Goal: Task Accomplishment & Management: Use online tool/utility

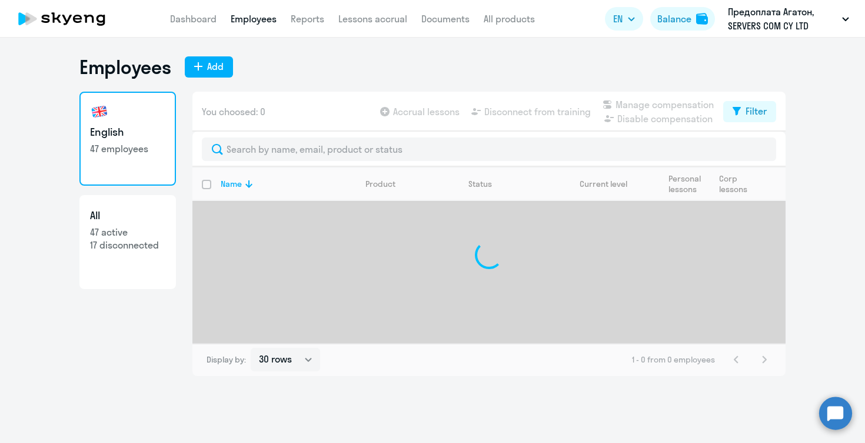
select select "30"
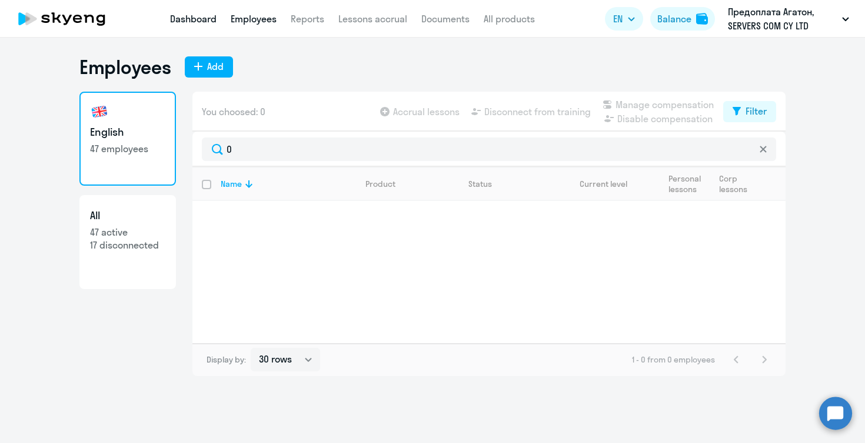
type input "0"
click at [205, 16] on link "Dashboard" at bounding box center [193, 19] width 46 height 12
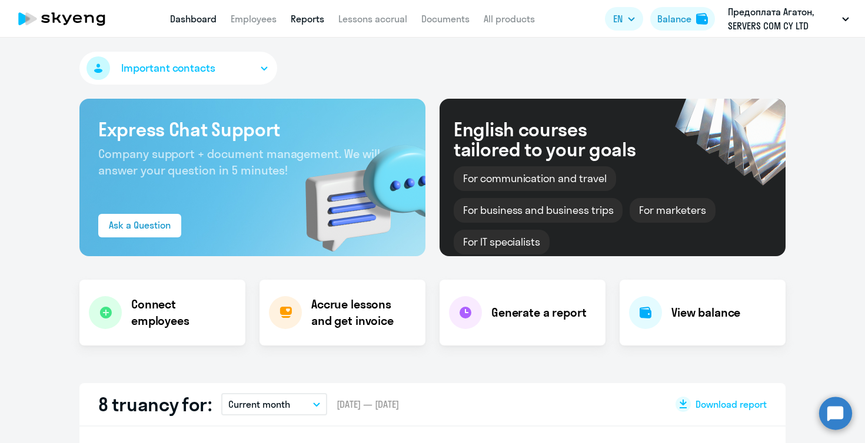
click at [316, 18] on link "Reports" at bounding box center [308, 19] width 34 height 12
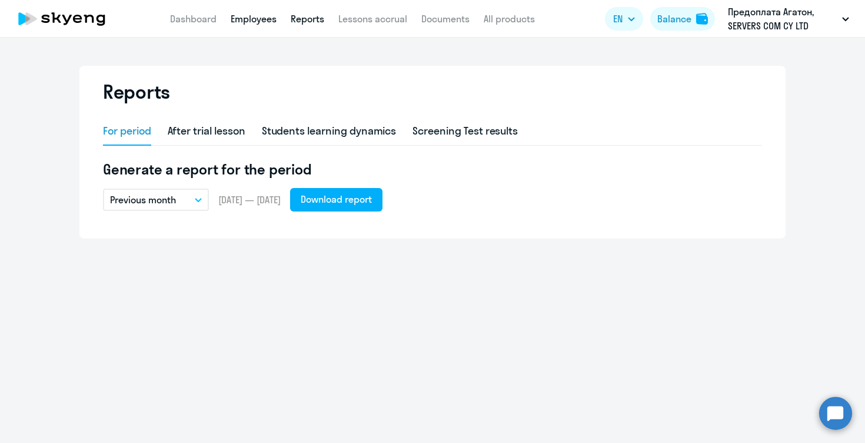
click at [261, 20] on link "Employees" at bounding box center [254, 19] width 46 height 12
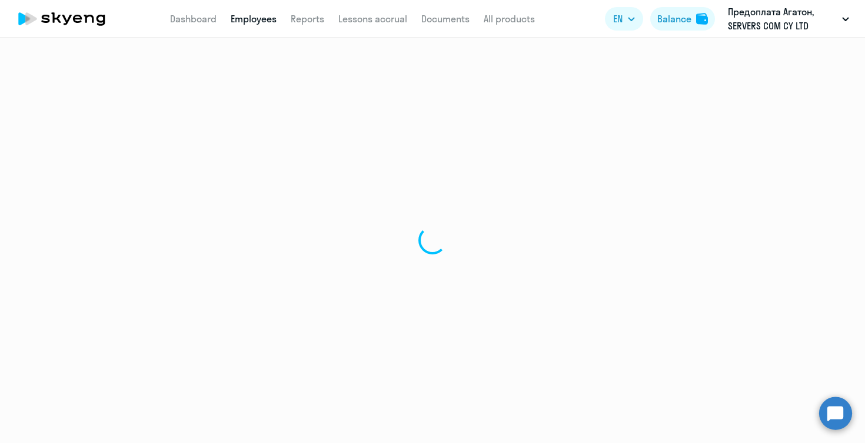
select select "30"
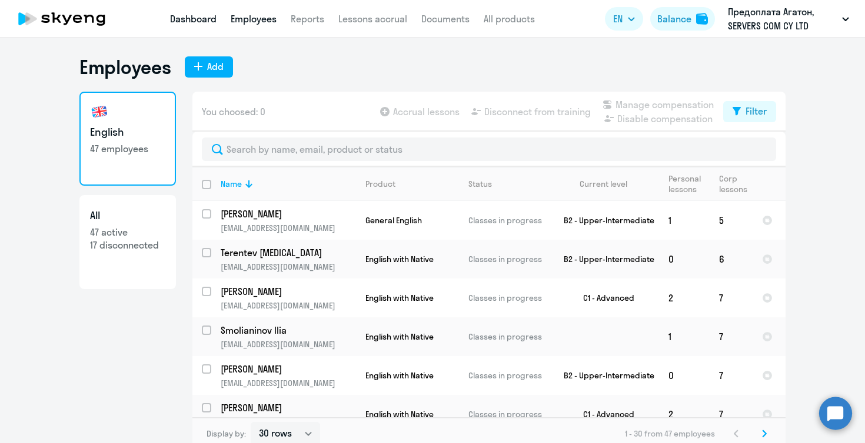
click at [193, 19] on link "Dashboard" at bounding box center [193, 19] width 46 height 12
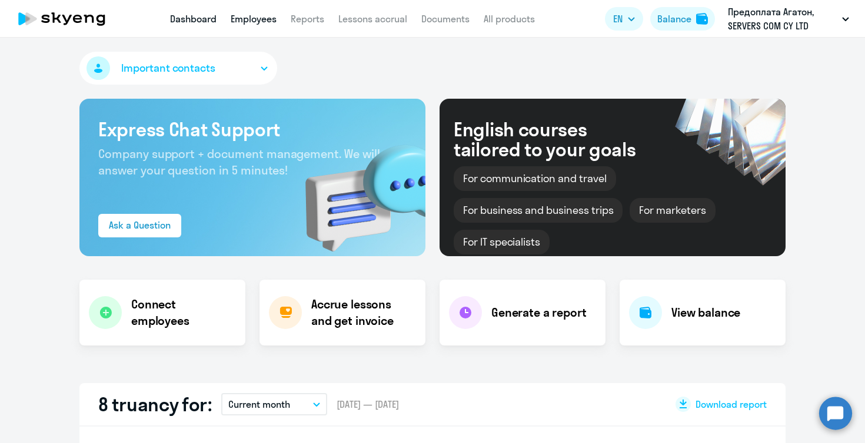
click at [263, 18] on link "Employees" at bounding box center [254, 19] width 46 height 12
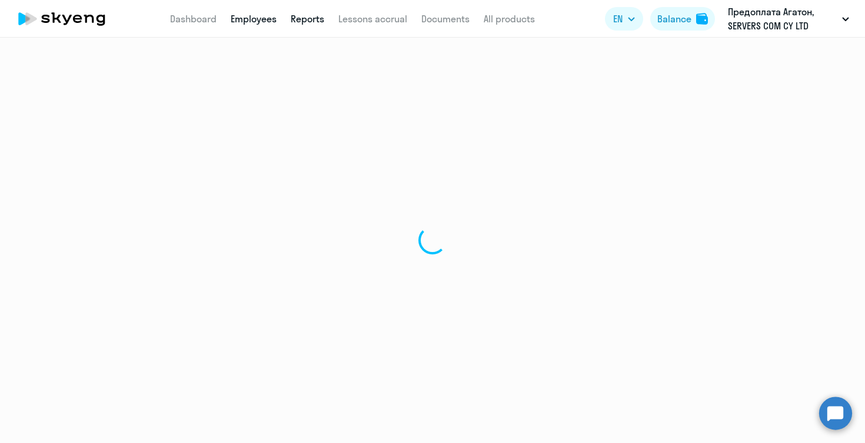
select select "30"
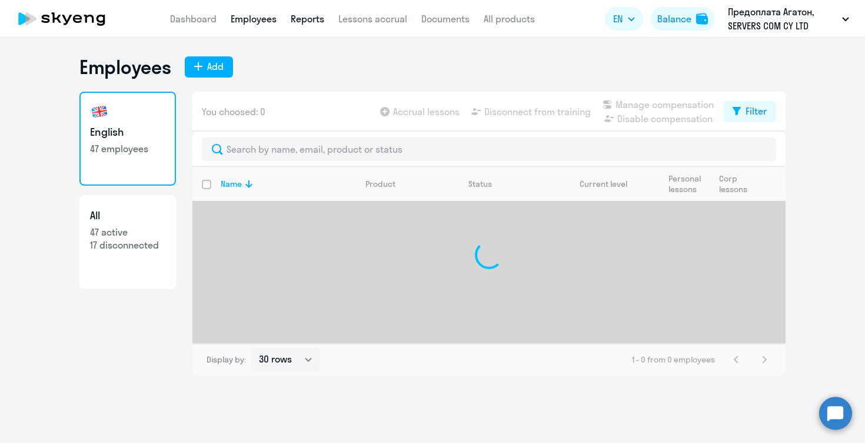
click at [315, 23] on link "Reports" at bounding box center [308, 19] width 34 height 12
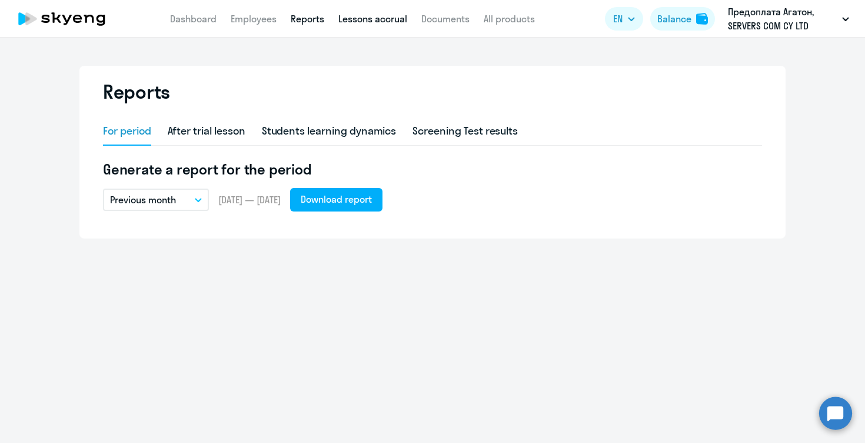
click at [371, 18] on link "Lessons accrual" at bounding box center [372, 19] width 69 height 12
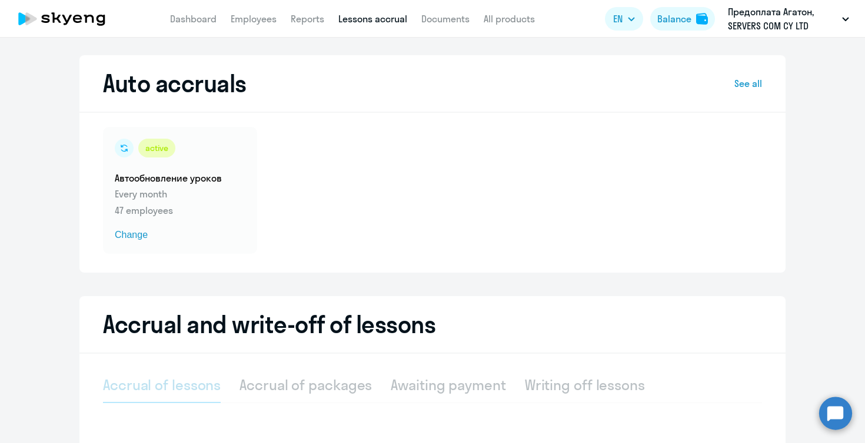
select select "10"
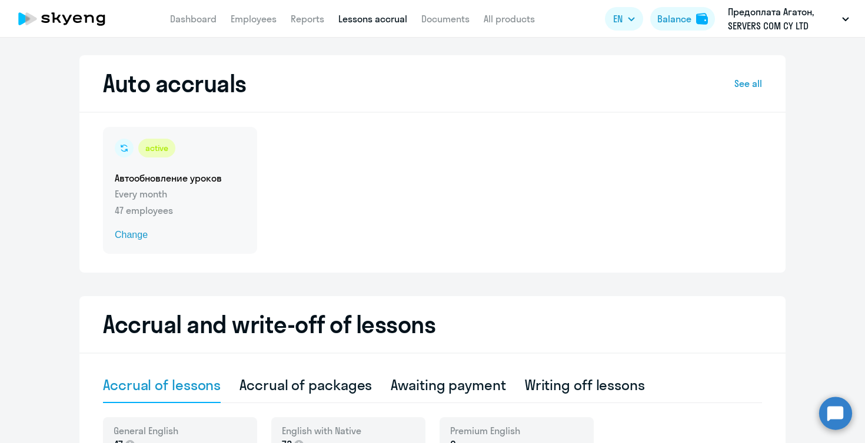
click at [186, 185] on div "active Автообновление уроков Every month 47 employees Change" at bounding box center [180, 190] width 154 height 127
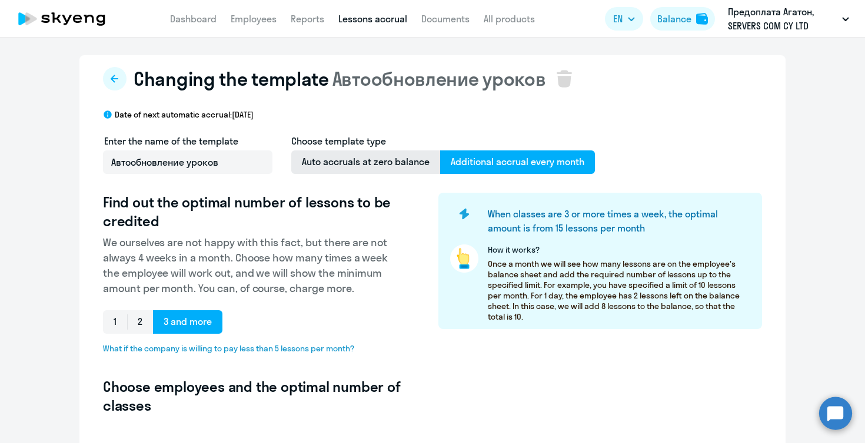
select select "10"
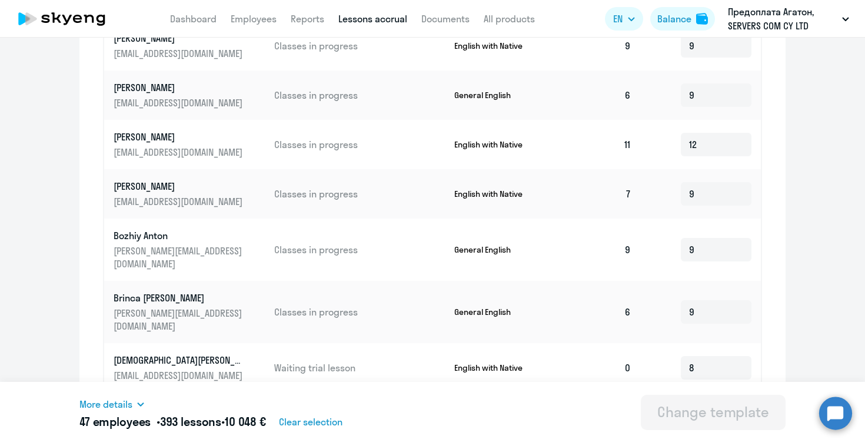
scroll to position [192, 0]
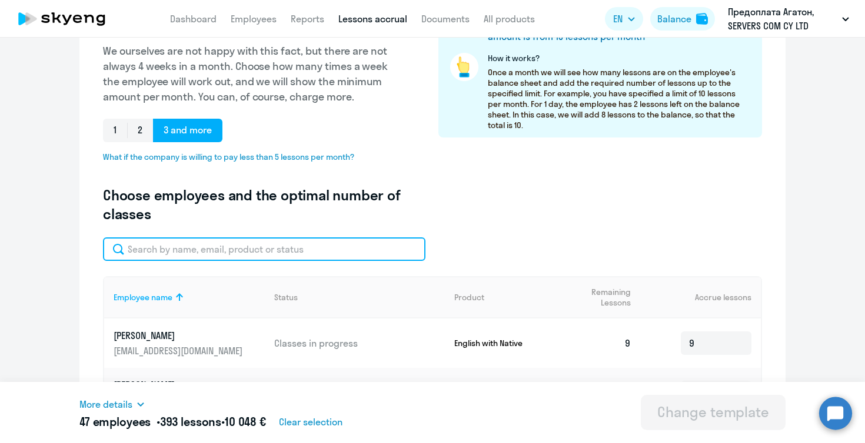
click at [306, 251] on input "text" at bounding box center [264, 250] width 322 height 24
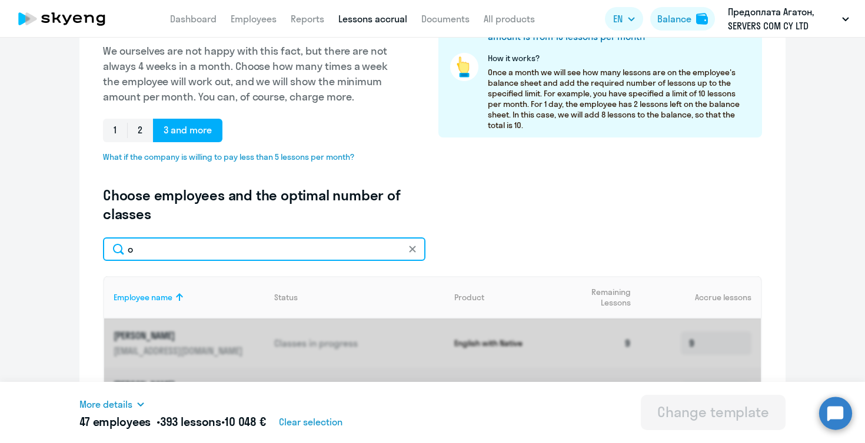
type input "oc"
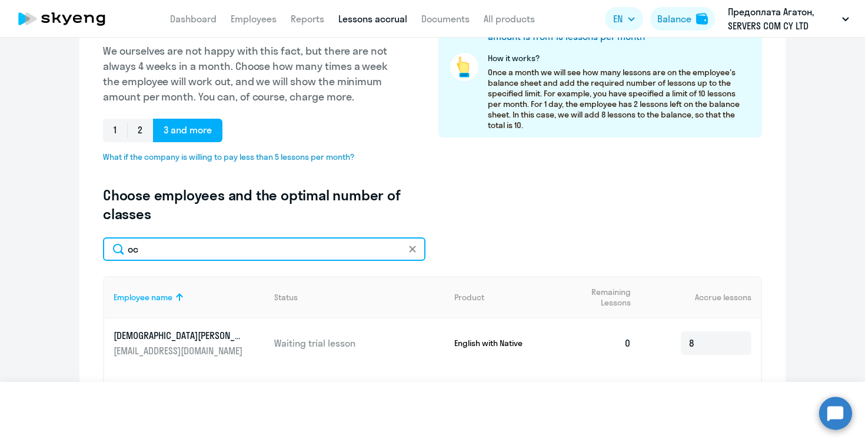
scroll to position [147, 0]
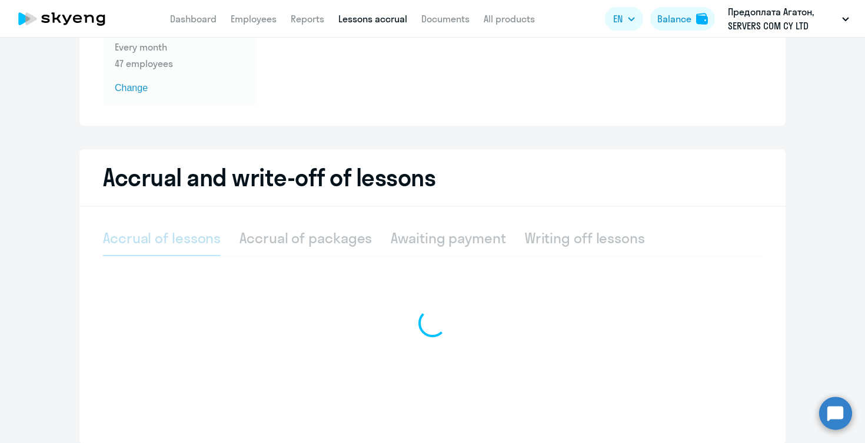
select select "10"
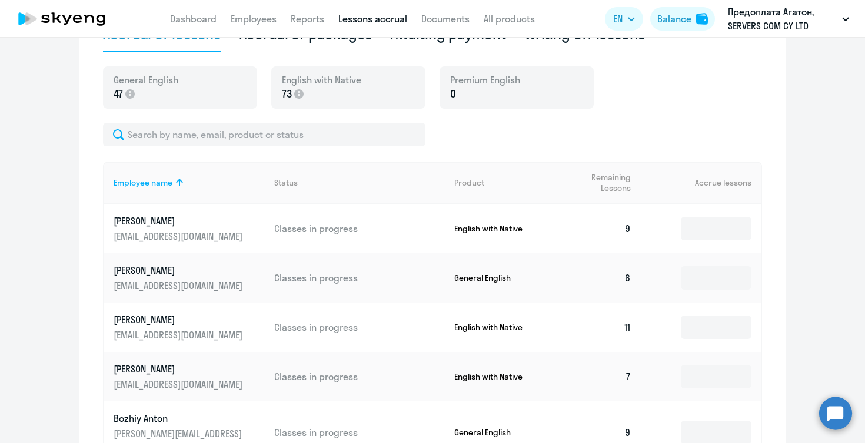
scroll to position [352, 0]
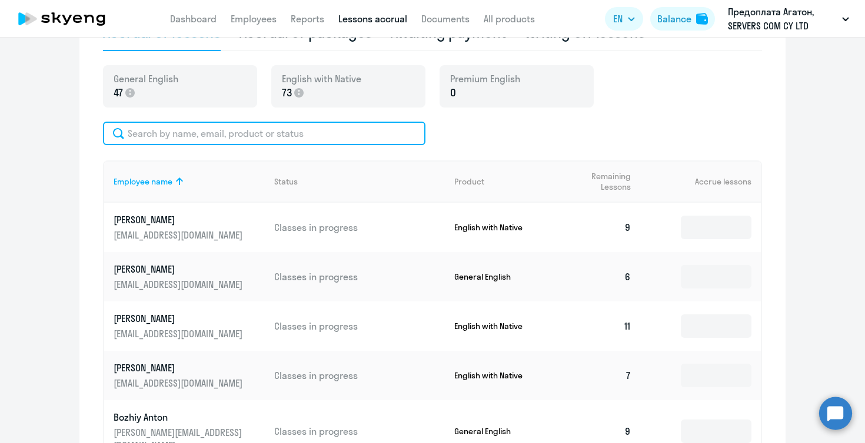
click at [352, 133] on input "text" at bounding box center [264, 134] width 322 height 24
type input "o"
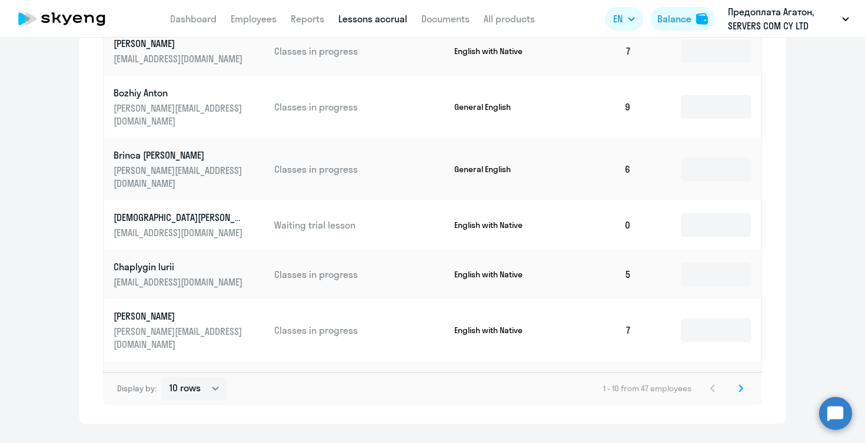
scroll to position [678, 0]
click at [735, 387] on svg-icon at bounding box center [740, 388] width 14 height 14
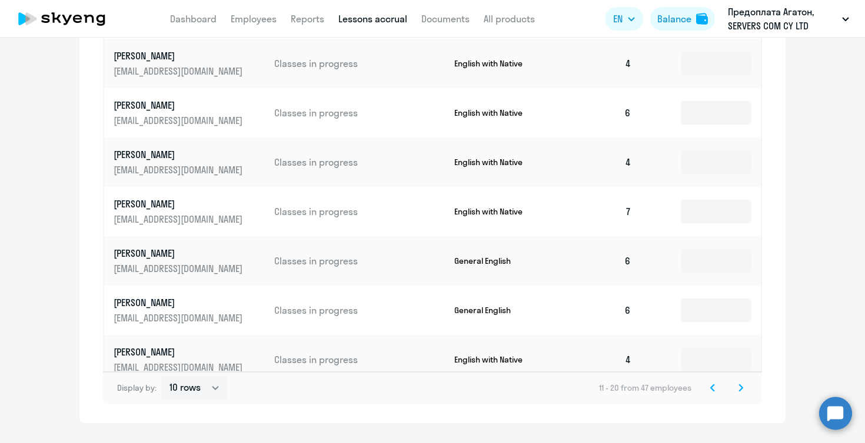
click at [741, 385] on icon at bounding box center [740, 388] width 5 height 8
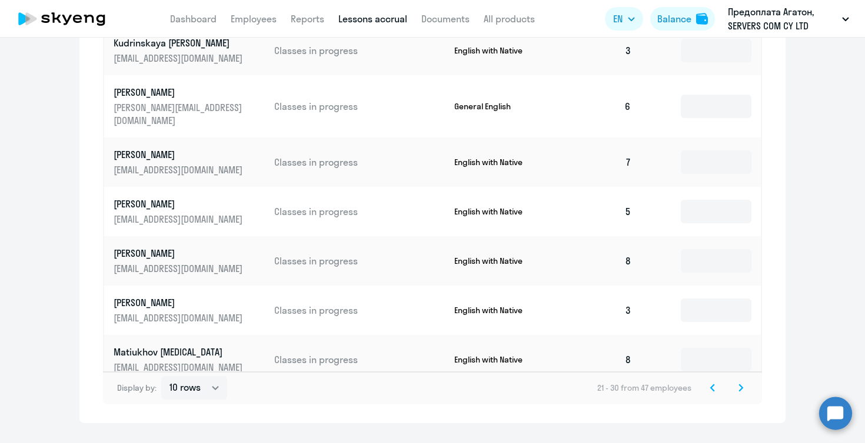
click at [737, 389] on svg-icon at bounding box center [740, 388] width 14 height 14
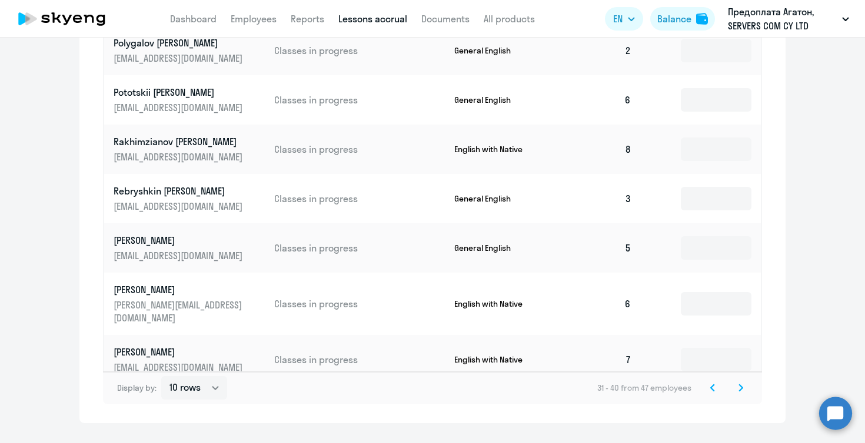
click at [737, 389] on svg-icon at bounding box center [740, 388] width 14 height 14
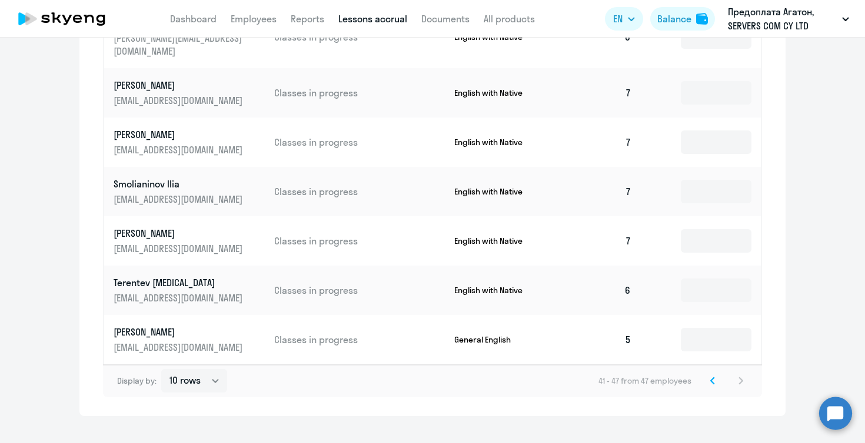
scroll to position [556, 0]
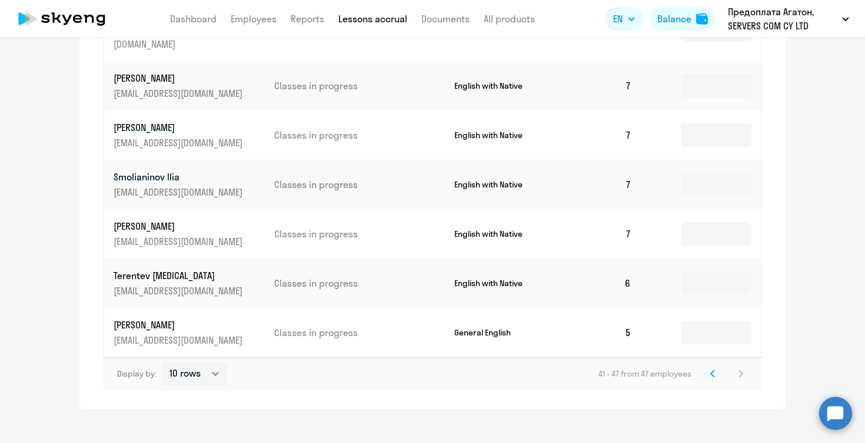
click at [708, 367] on svg-icon at bounding box center [712, 374] width 14 height 14
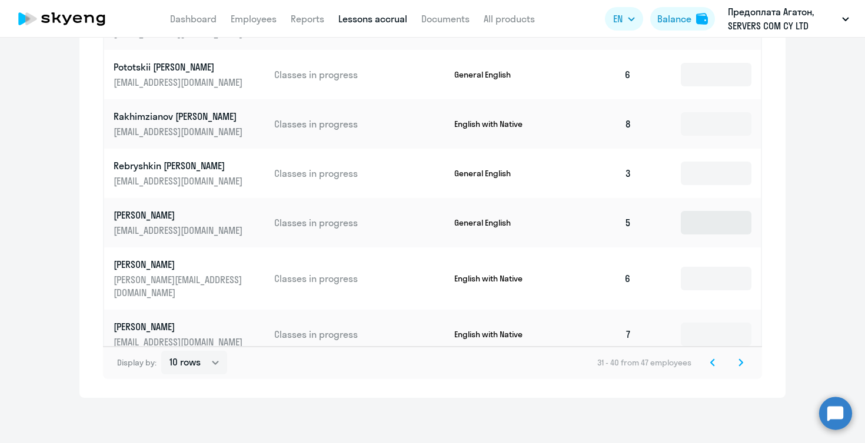
scroll to position [703, 0]
click at [713, 362] on icon at bounding box center [712, 362] width 5 height 8
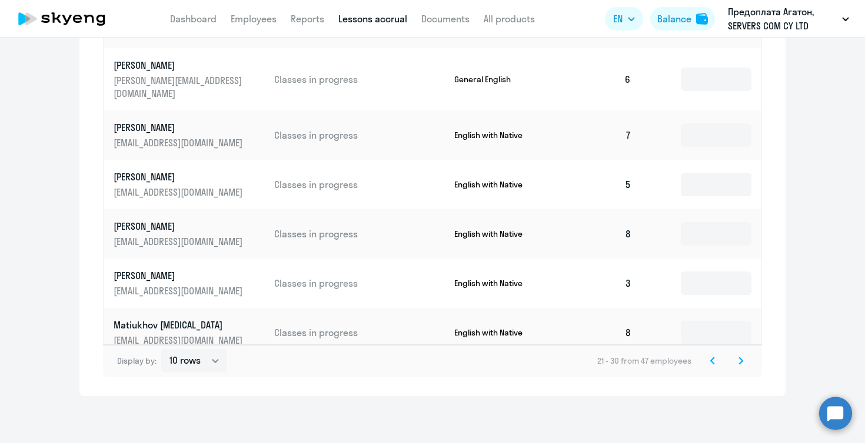
scroll to position [705, 0]
click at [709, 356] on svg-icon at bounding box center [712, 361] width 14 height 14
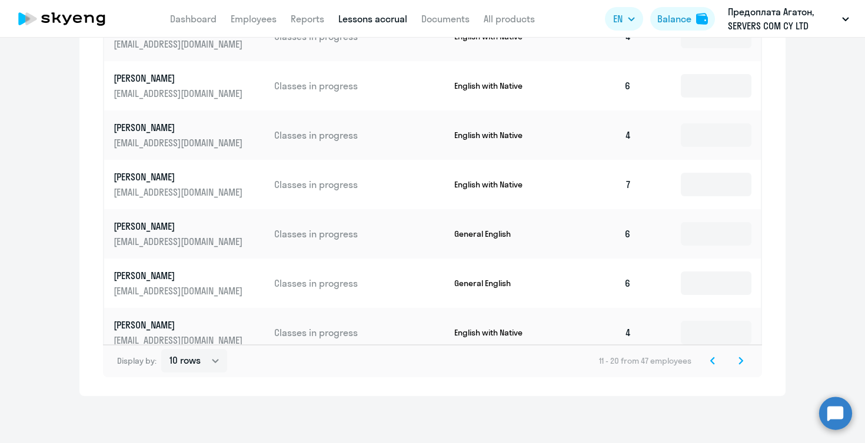
click at [709, 356] on svg-icon at bounding box center [712, 361] width 14 height 14
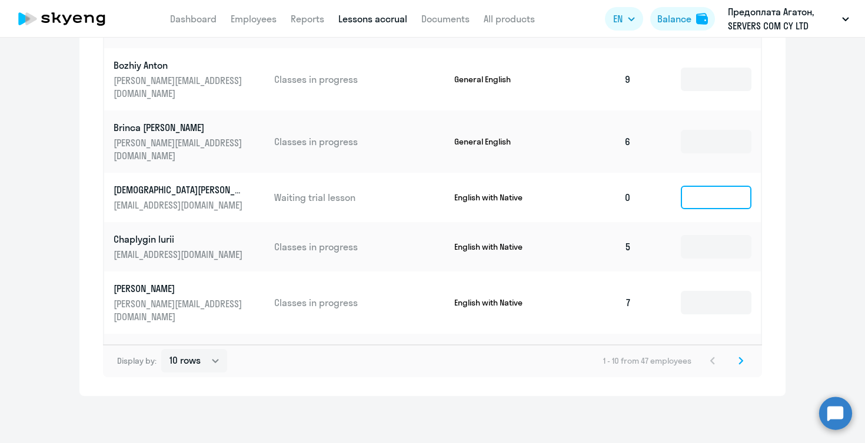
click at [711, 186] on input at bounding box center [715, 198] width 71 height 24
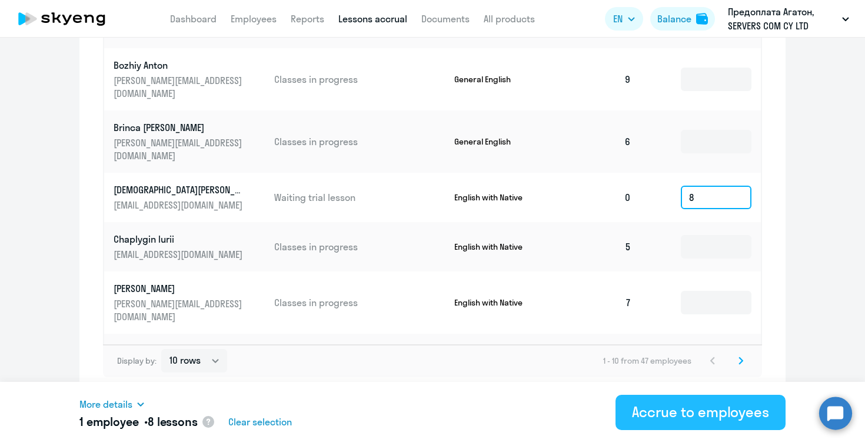
type input "8"
click at [668, 409] on div "Accrue to employees" at bounding box center [700, 412] width 137 height 19
